Goal: Transaction & Acquisition: Purchase product/service

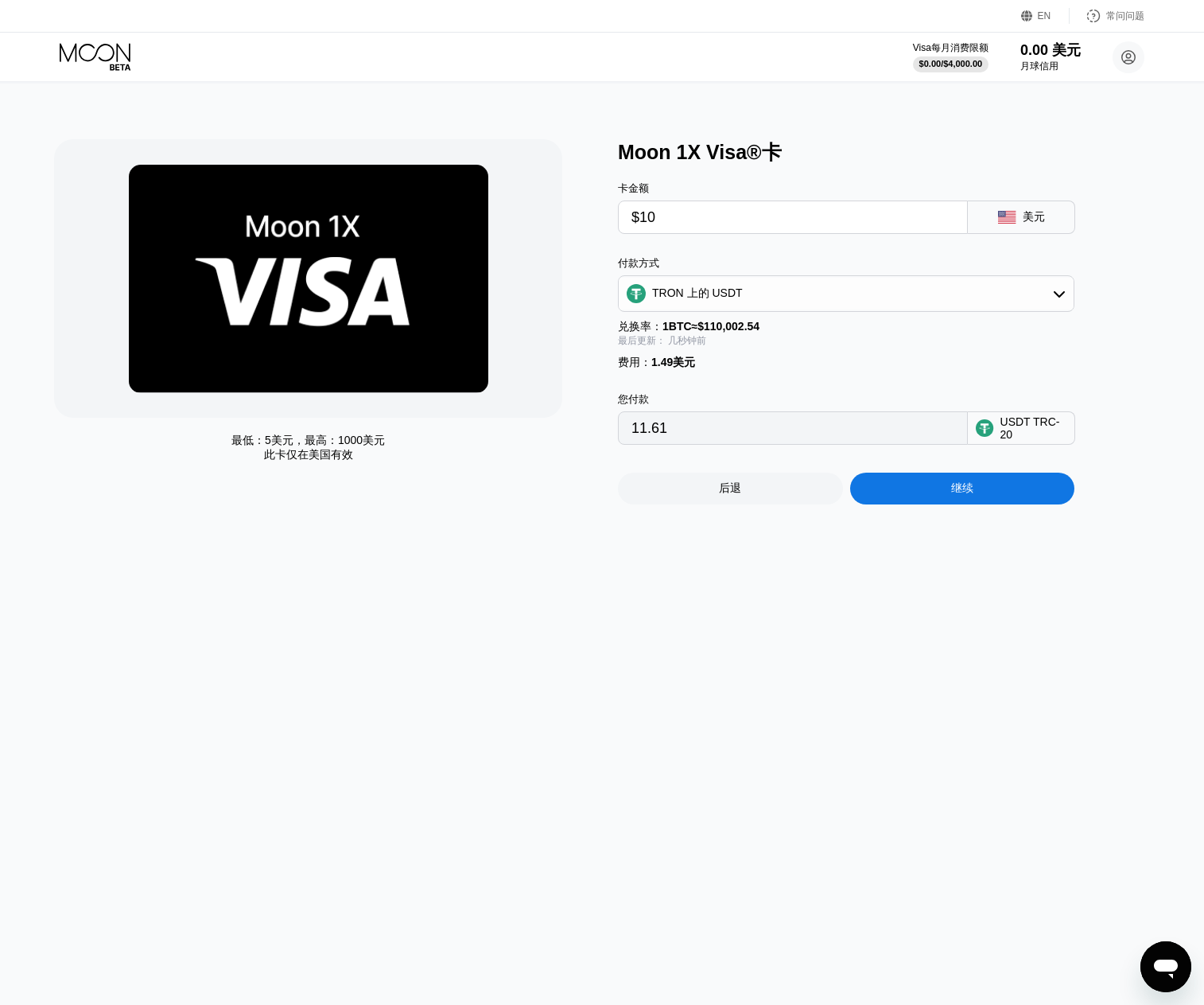
drag, startPoint x: 647, startPoint y: 221, endPoint x: 639, endPoint y: 221, distance: 8.0
click at [639, 221] on input "$10" at bounding box center [793, 217] width 323 height 32
click at [989, 588] on div "最低： 5美元 ，最高： 1000美元 此卡仅在 美国有效 Moon 1X Visa®卡 卡金额 $10 美元 付款方式 TRON 上的 USDT 兑换率： …" at bounding box center [602, 544] width 1216 height 921
click at [943, 504] on div "继续" at bounding box center [963, 489] width 225 height 32
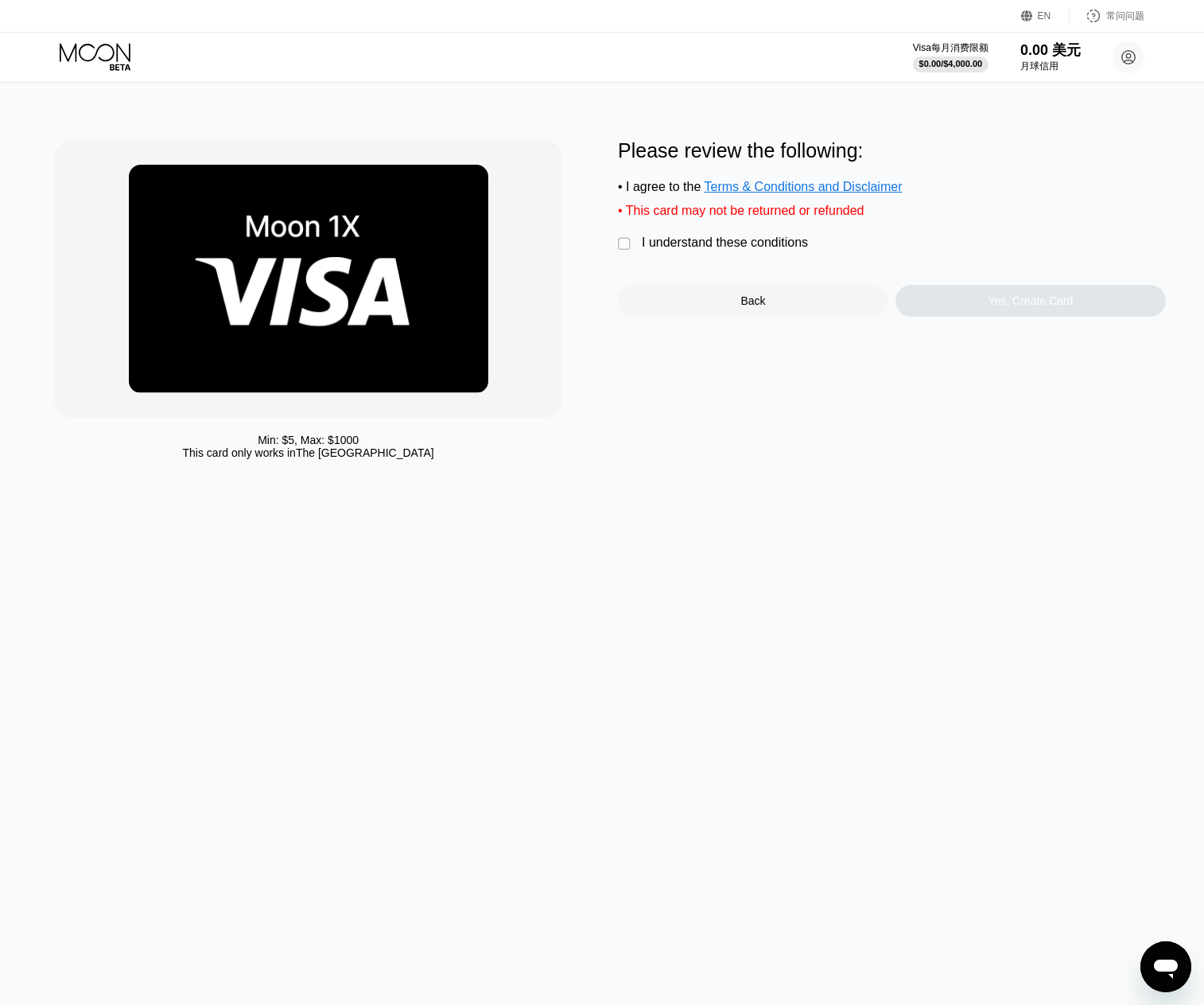
click at [623, 250] on div "" at bounding box center [626, 244] width 16 height 16
click at [1040, 316] on div "Yes, Create Card" at bounding box center [1031, 300] width 270 height 32
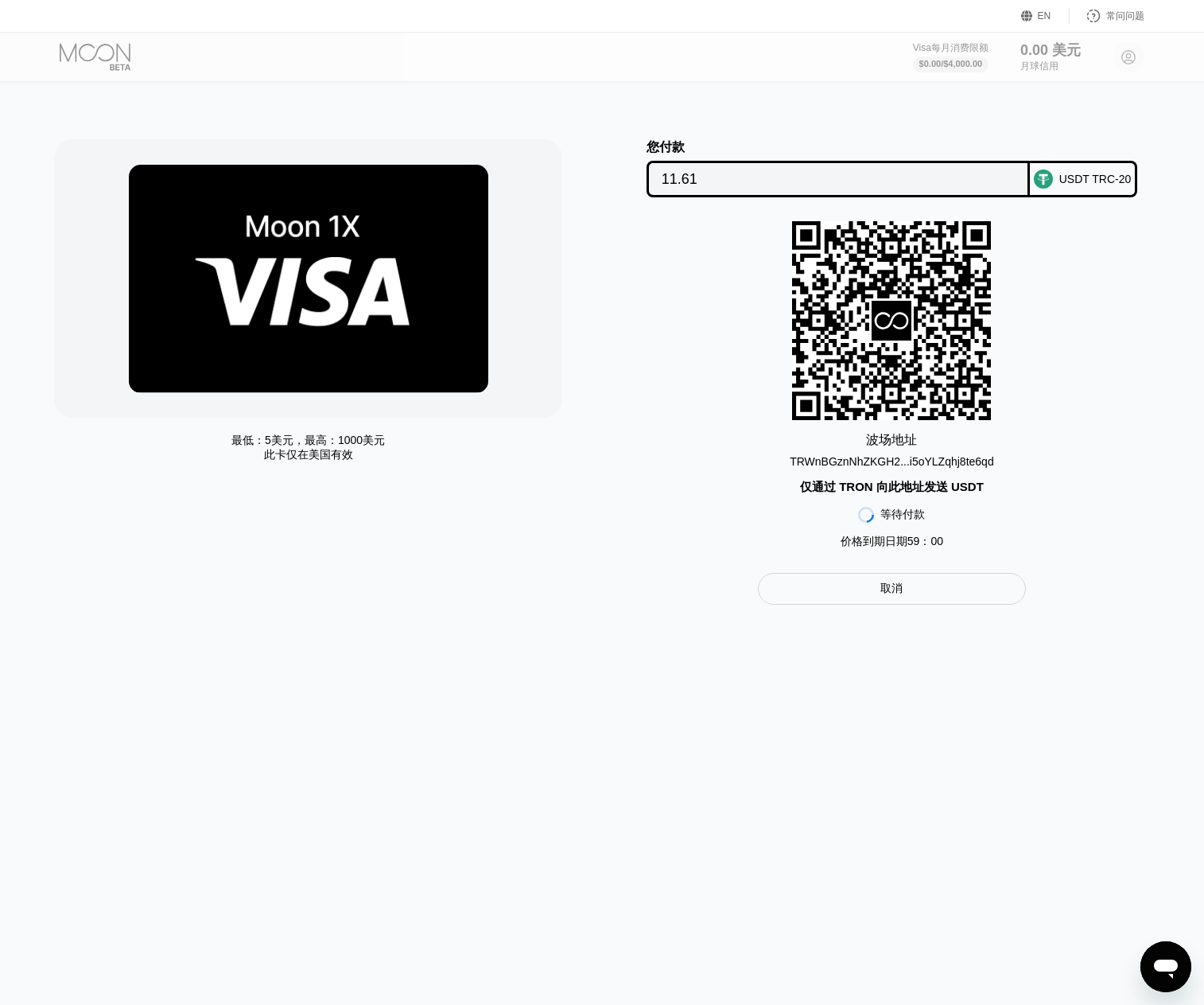
click at [911, 461] on font "TRWnBGznNhZKGH2...i5oYLZqhj8te6qd" at bounding box center [892, 462] width 205 height 13
